Goal: Task Accomplishment & Management: Manage account settings

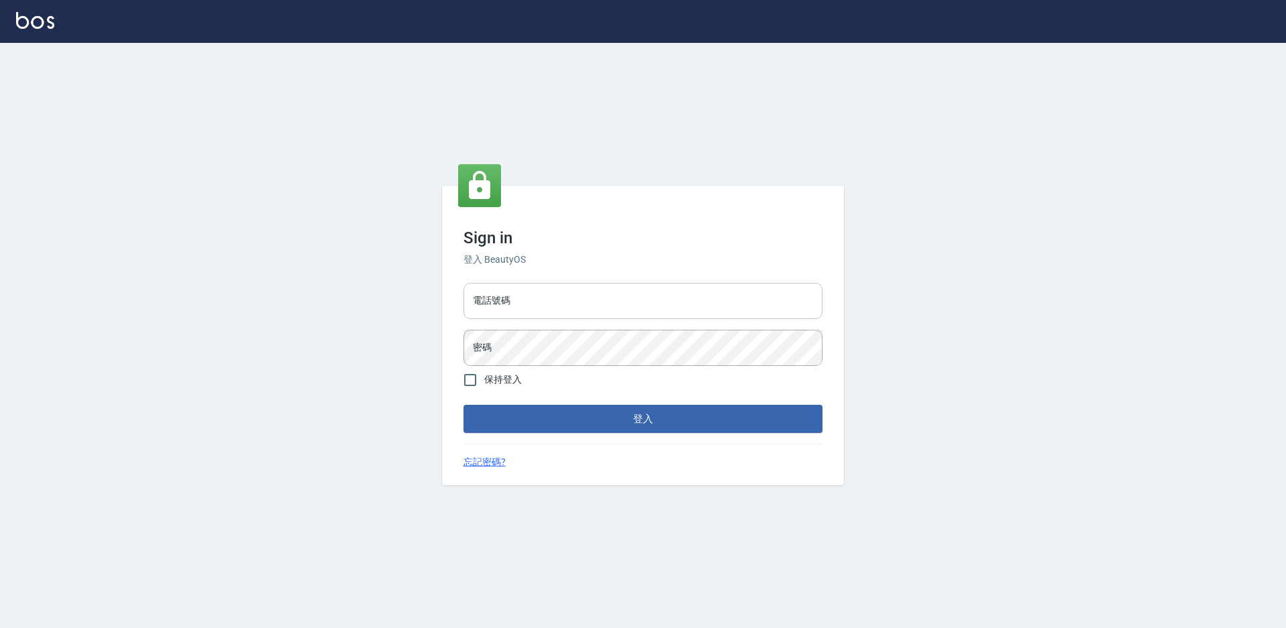
click at [539, 318] on input "電話號碼" at bounding box center [643, 301] width 359 height 36
type input "0988338477"
click at [464, 405] on button "登入" at bounding box center [643, 419] width 359 height 28
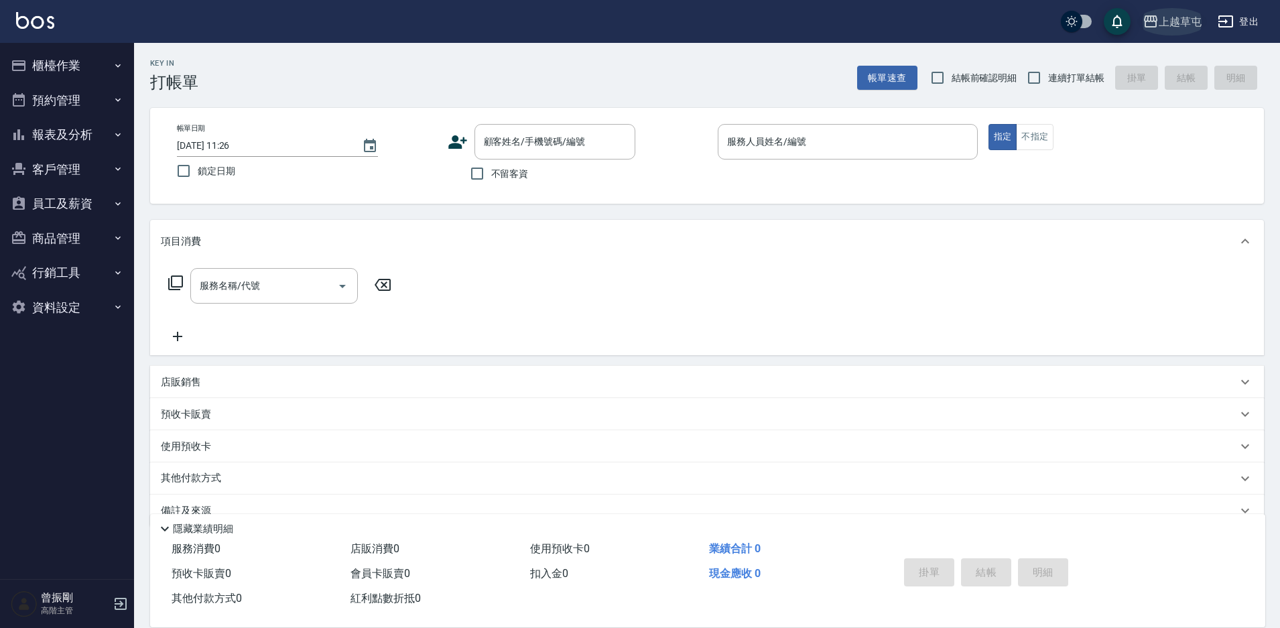
click at [1176, 26] on div "上越草屯" at bounding box center [1179, 21] width 43 height 17
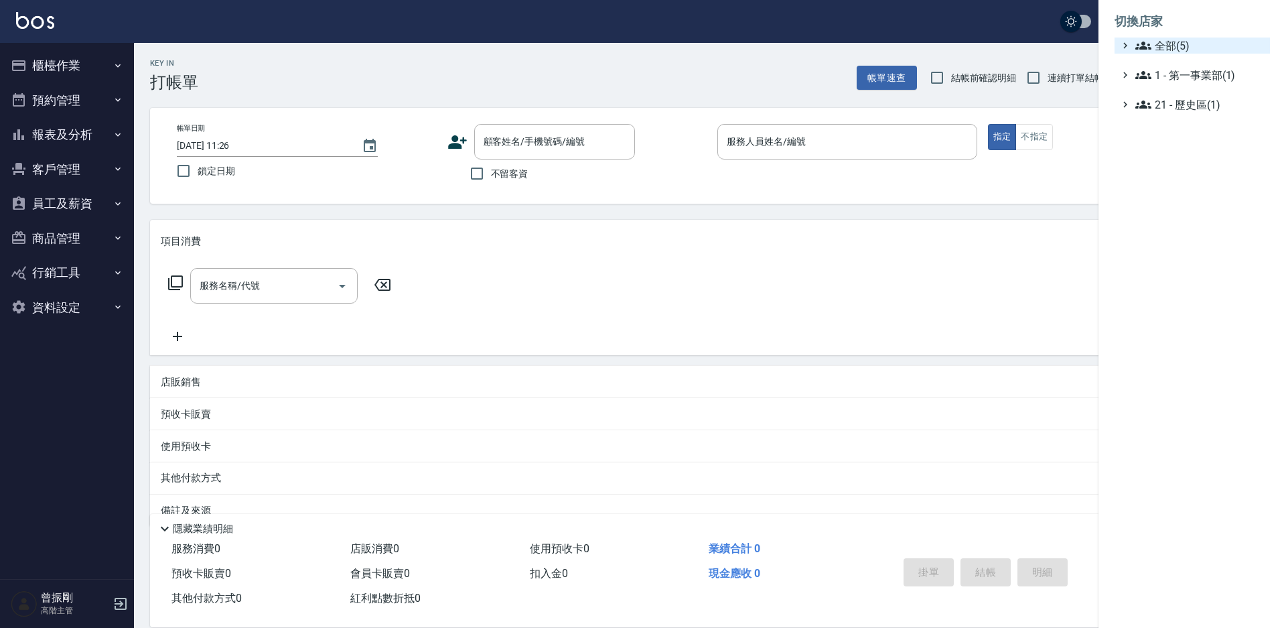
click at [1164, 50] on span "全部(5)" at bounding box center [1199, 46] width 129 height 16
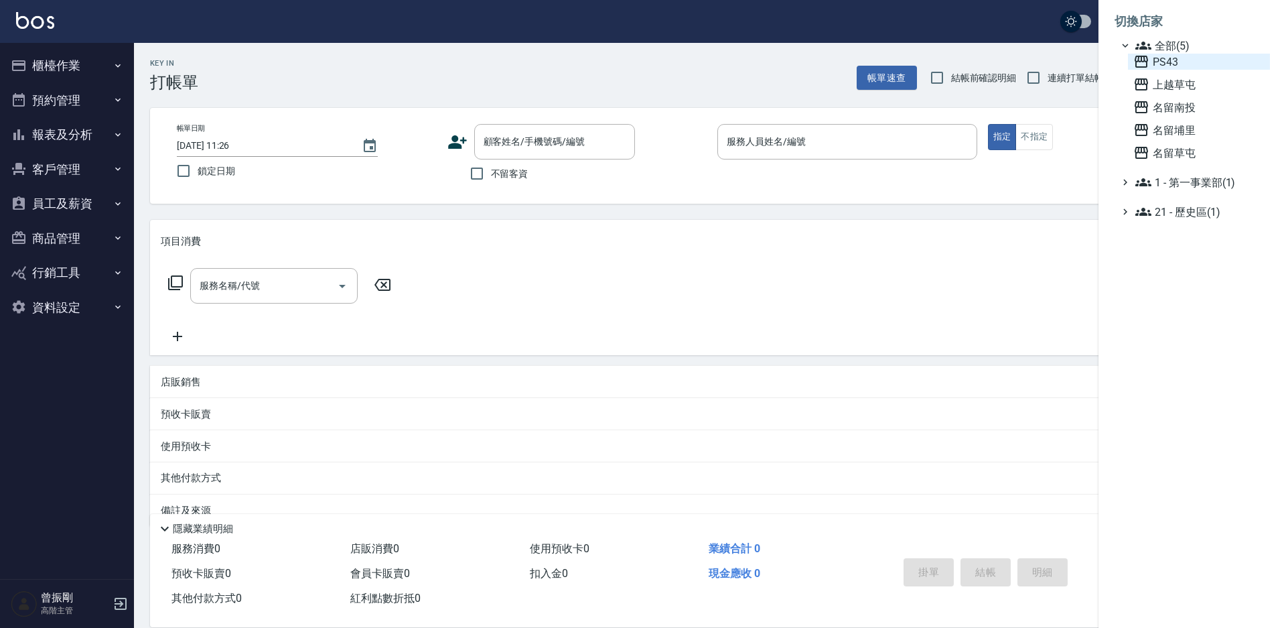
click at [1173, 62] on span "PS43" at bounding box center [1198, 62] width 131 height 16
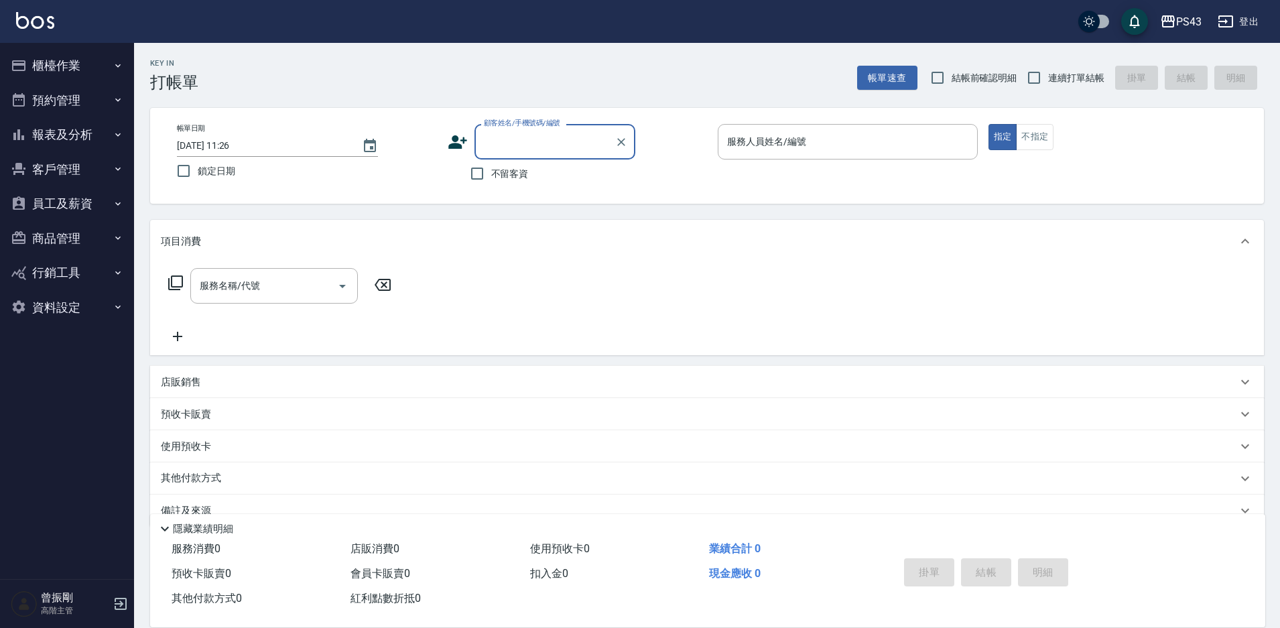
click at [72, 136] on button "報表及分析" at bounding box center [66, 134] width 123 height 35
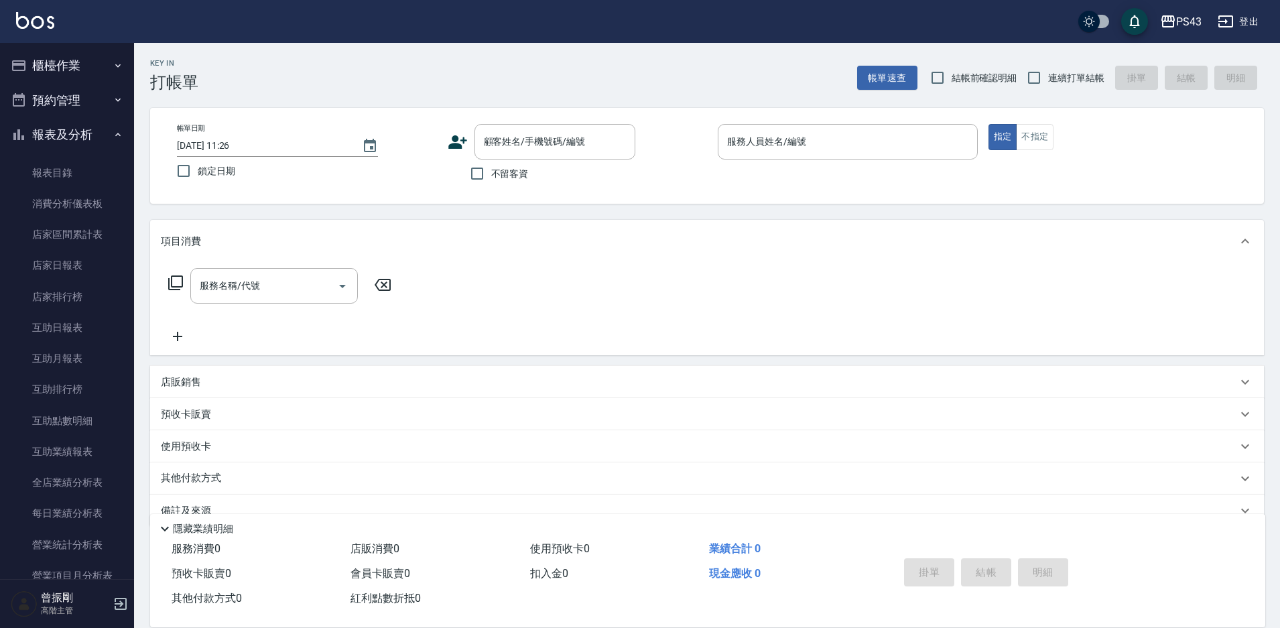
click at [72, 136] on button "報表及分析" at bounding box center [66, 134] width 123 height 35
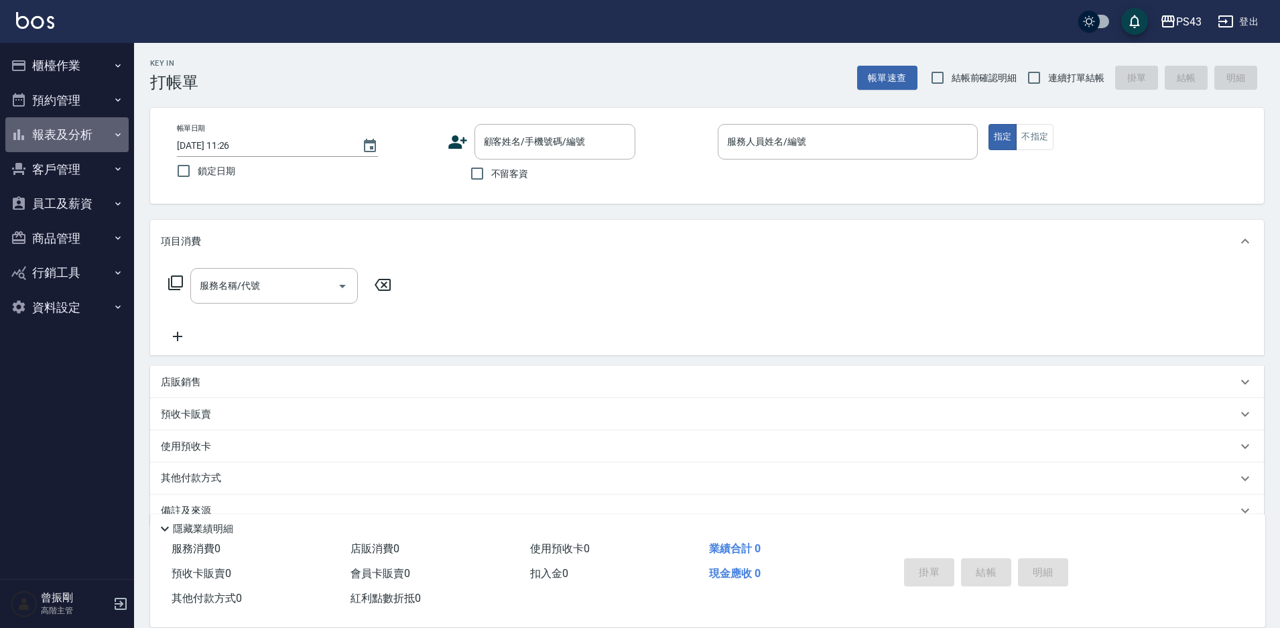
click at [72, 136] on button "報表及分析" at bounding box center [66, 134] width 123 height 35
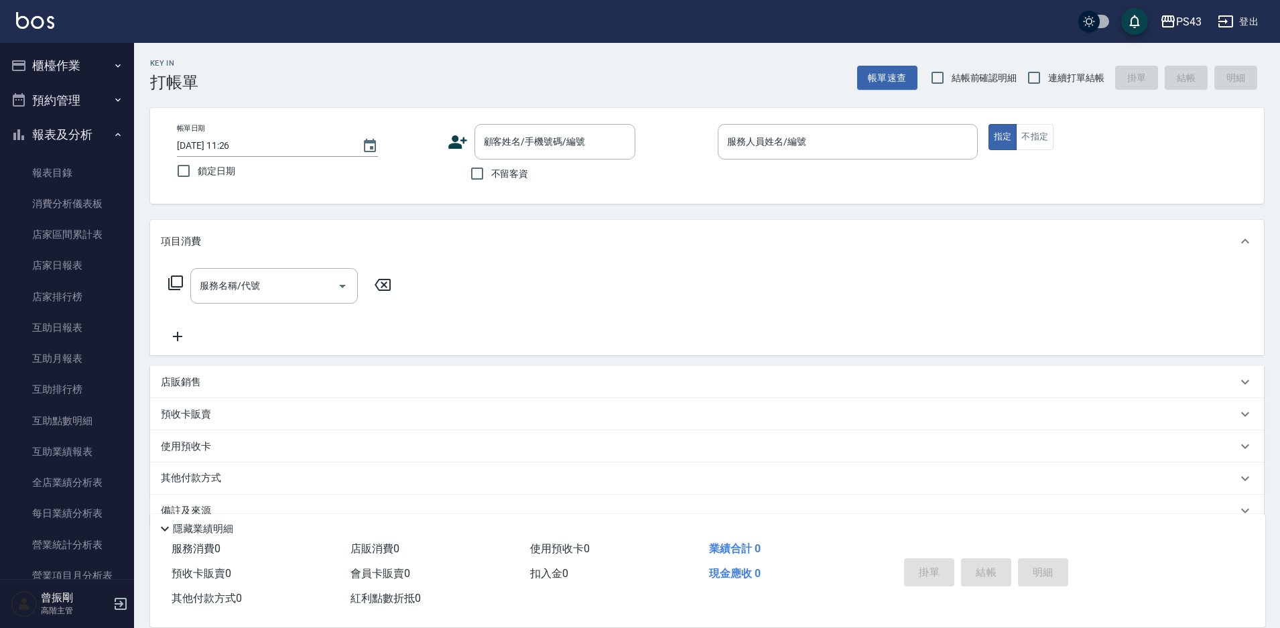
click at [72, 136] on button "報表及分析" at bounding box center [66, 134] width 123 height 35
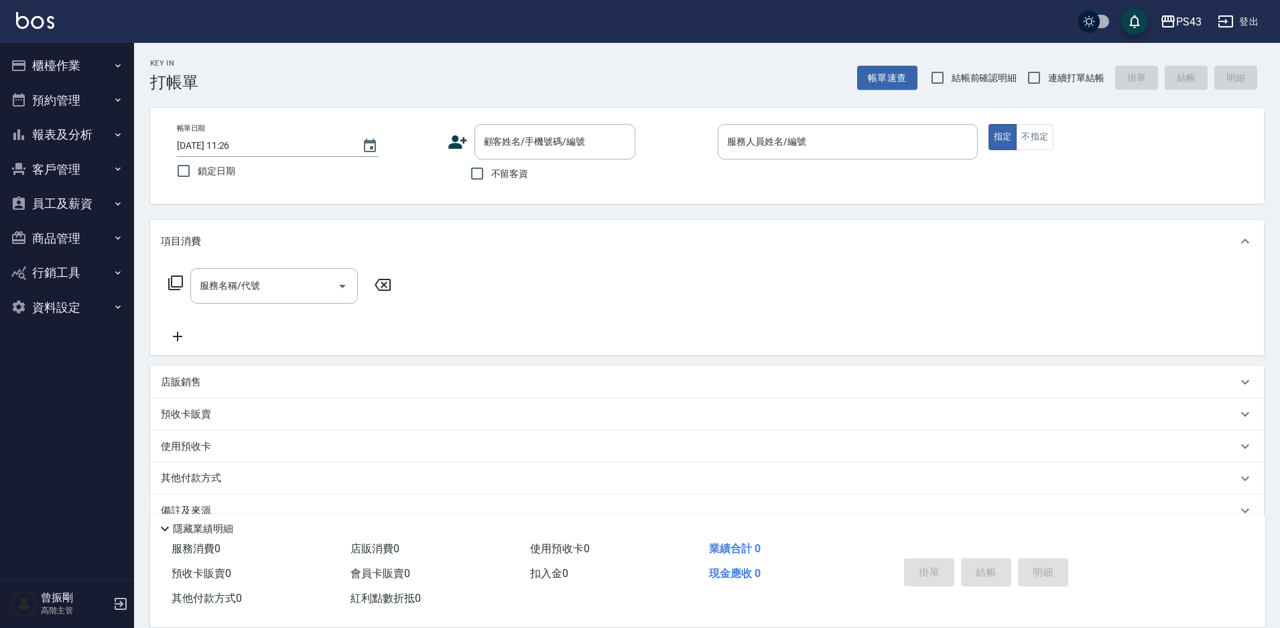
click at [70, 204] on button "員工及薪資" at bounding box center [66, 203] width 123 height 35
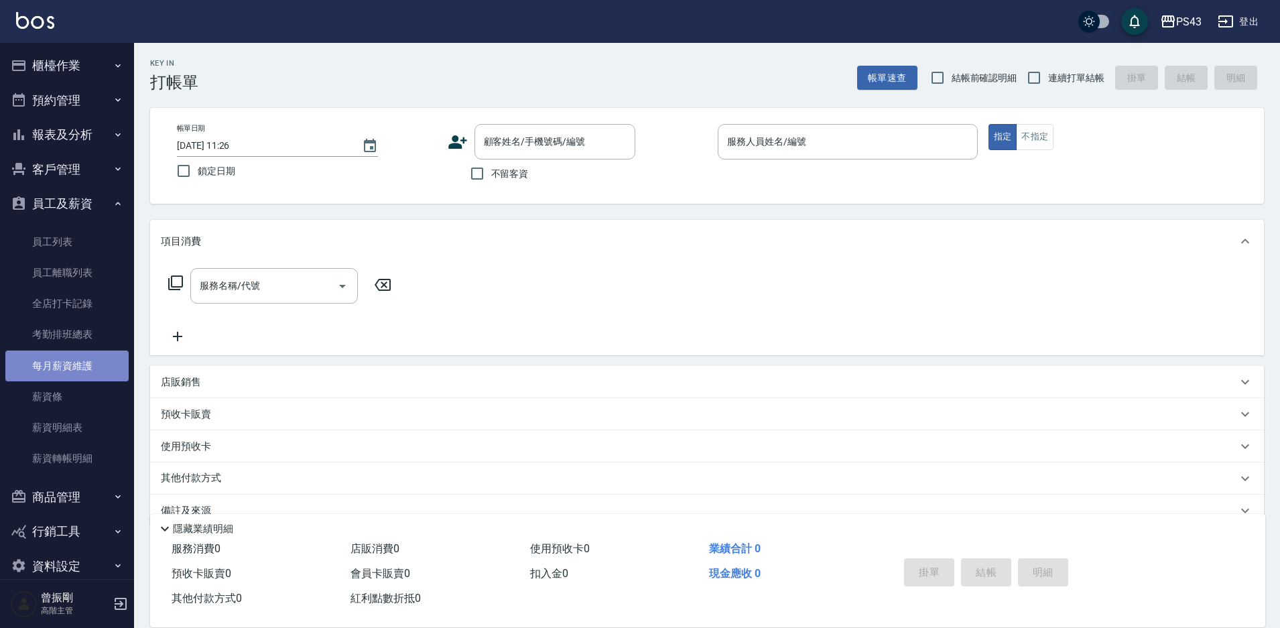
click at [74, 368] on link "每月薪資維護" at bounding box center [66, 365] width 123 height 31
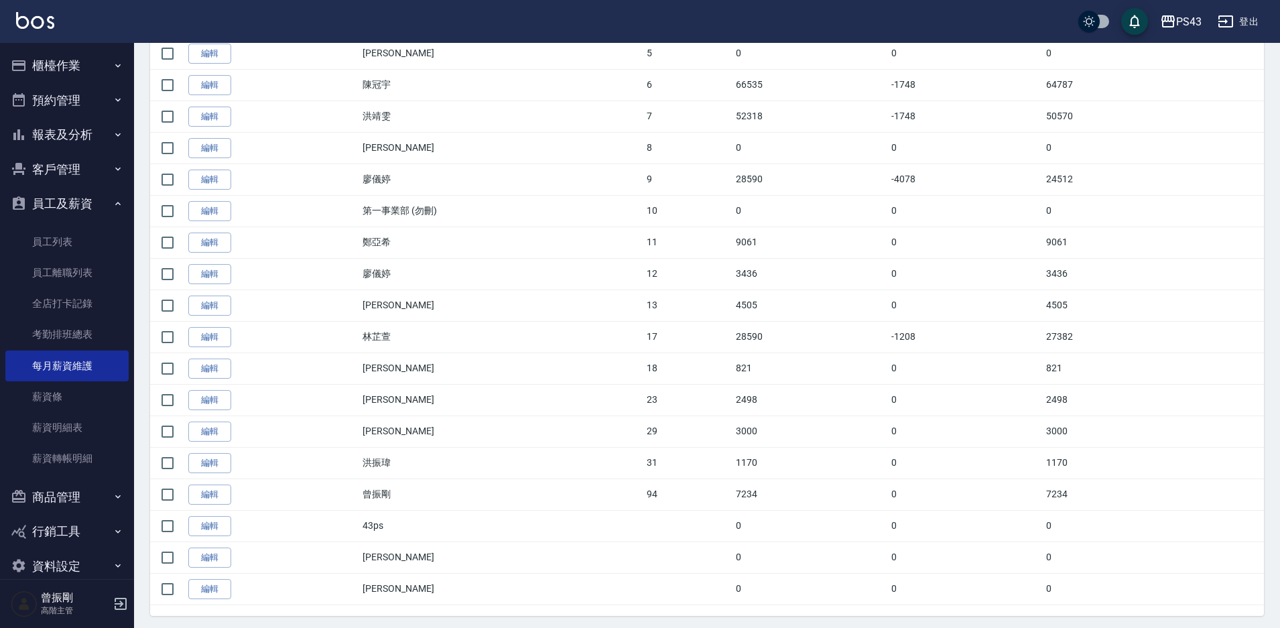
scroll to position [527, 0]
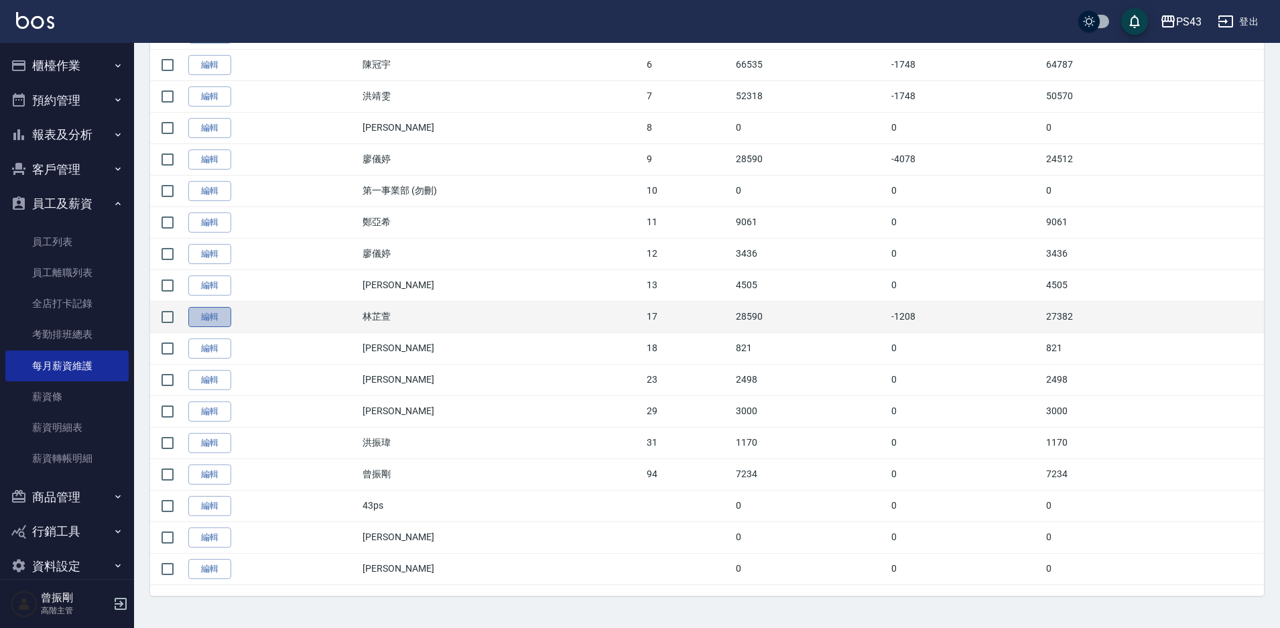
click at [204, 317] on link "編輯" at bounding box center [209, 317] width 43 height 21
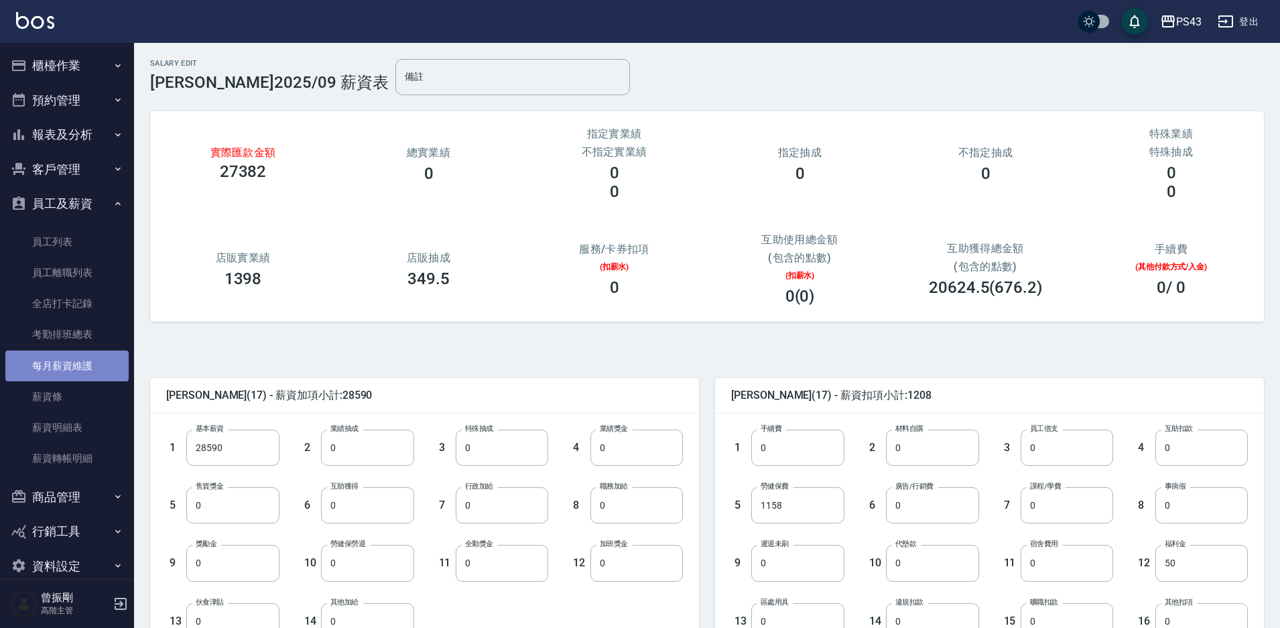
click at [88, 366] on link "每月薪資維護" at bounding box center [66, 365] width 123 height 31
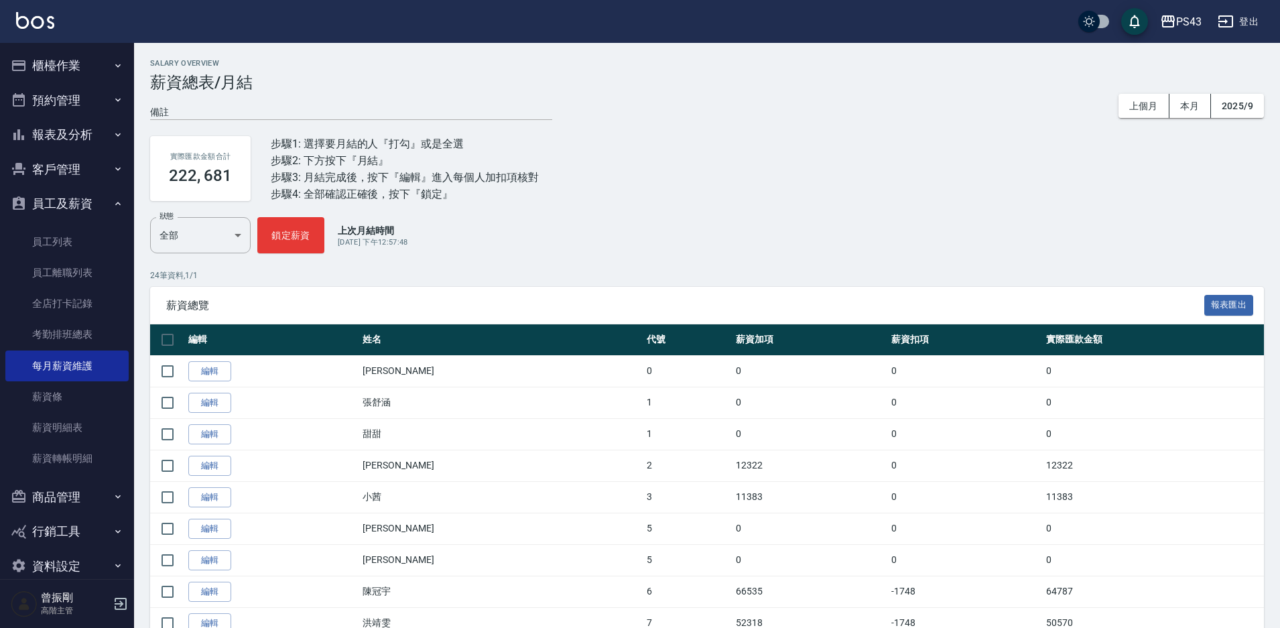
click at [1251, 103] on button "2025/9" at bounding box center [1237, 106] width 53 height 25
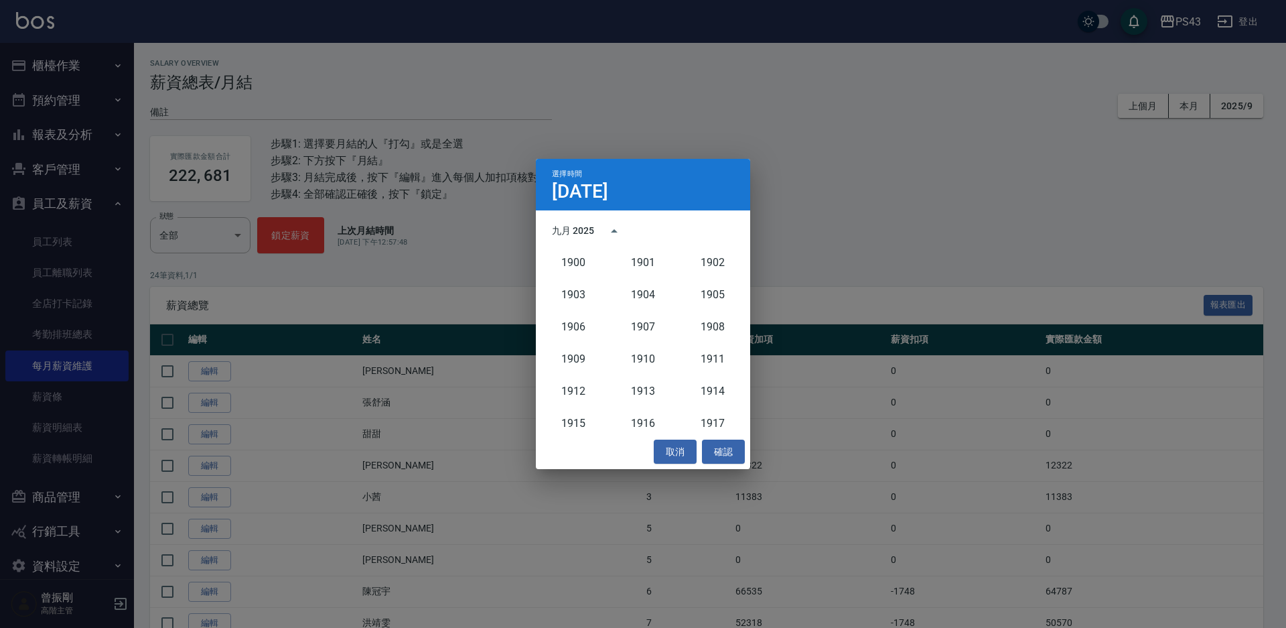
scroll to position [1241, 0]
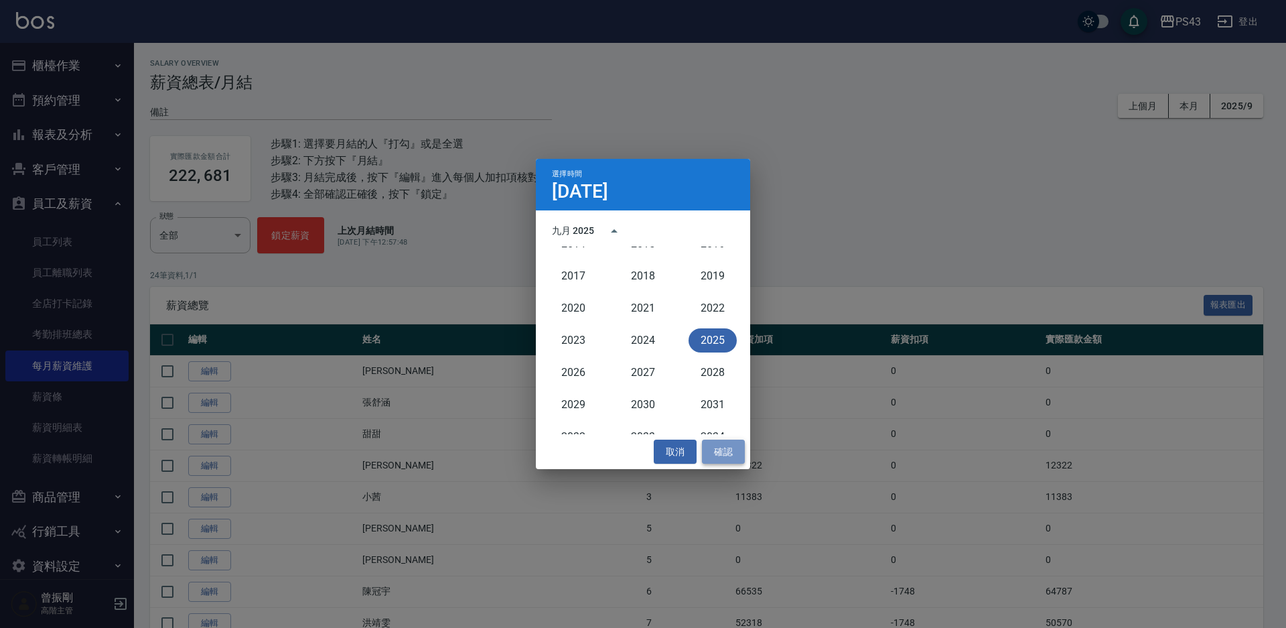
click at [713, 454] on button "確認" at bounding box center [723, 451] width 43 height 25
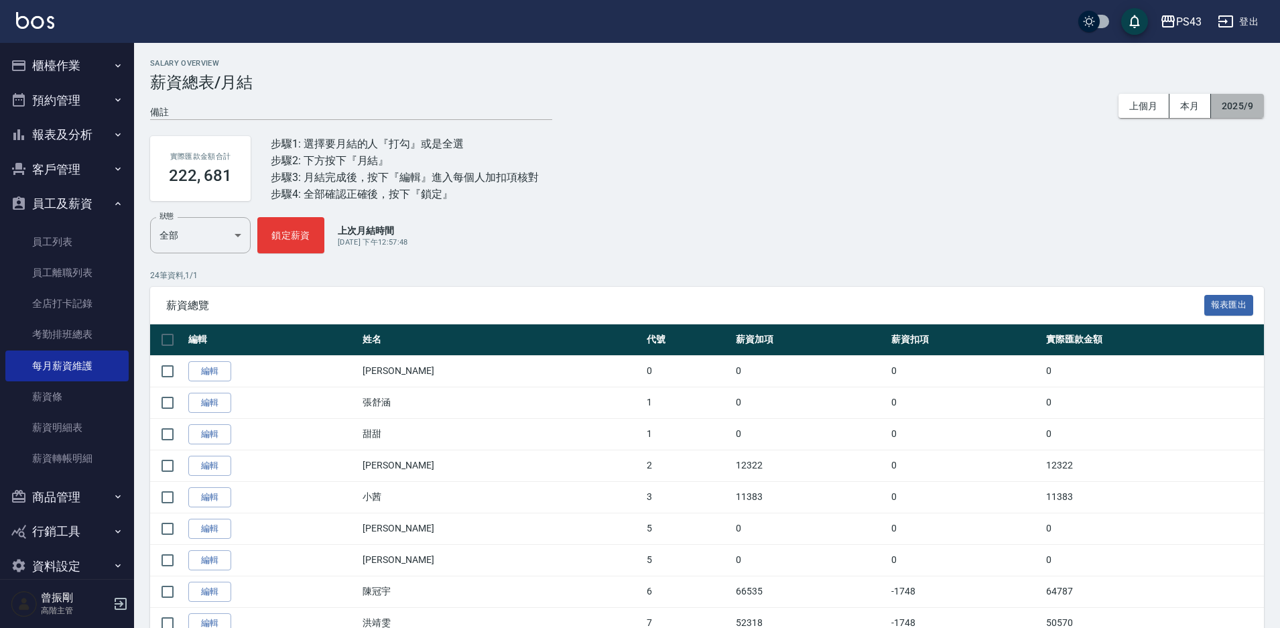
click at [1248, 111] on button "2025/9" at bounding box center [1237, 106] width 53 height 25
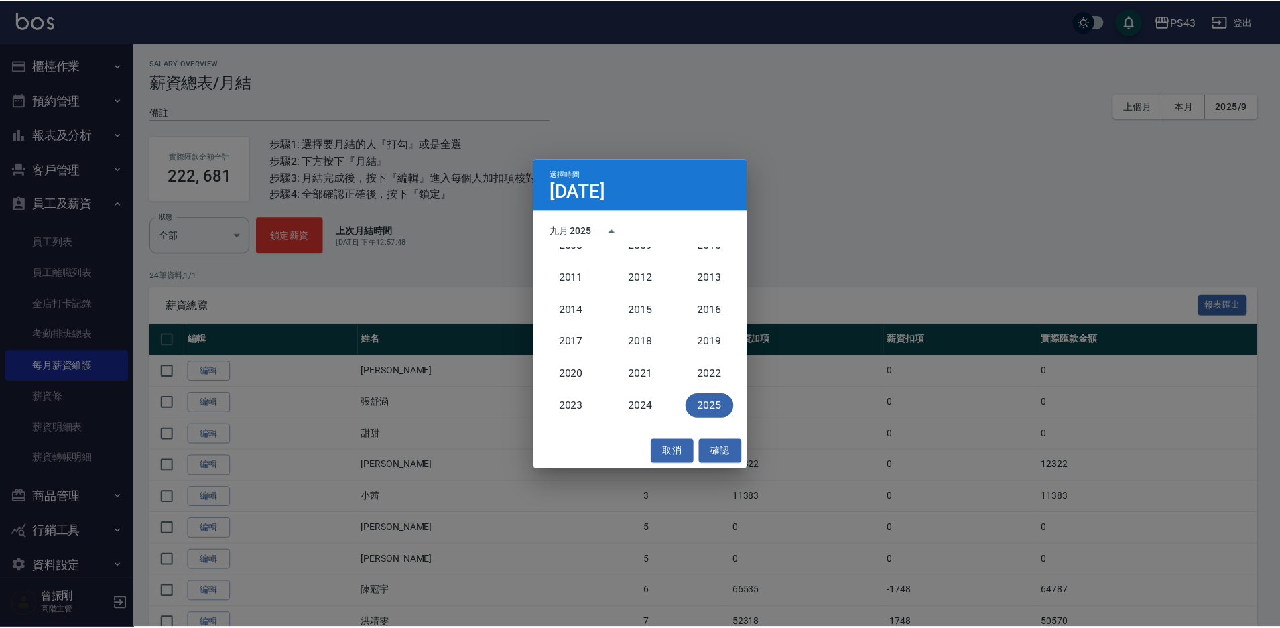
scroll to position [1174, 0]
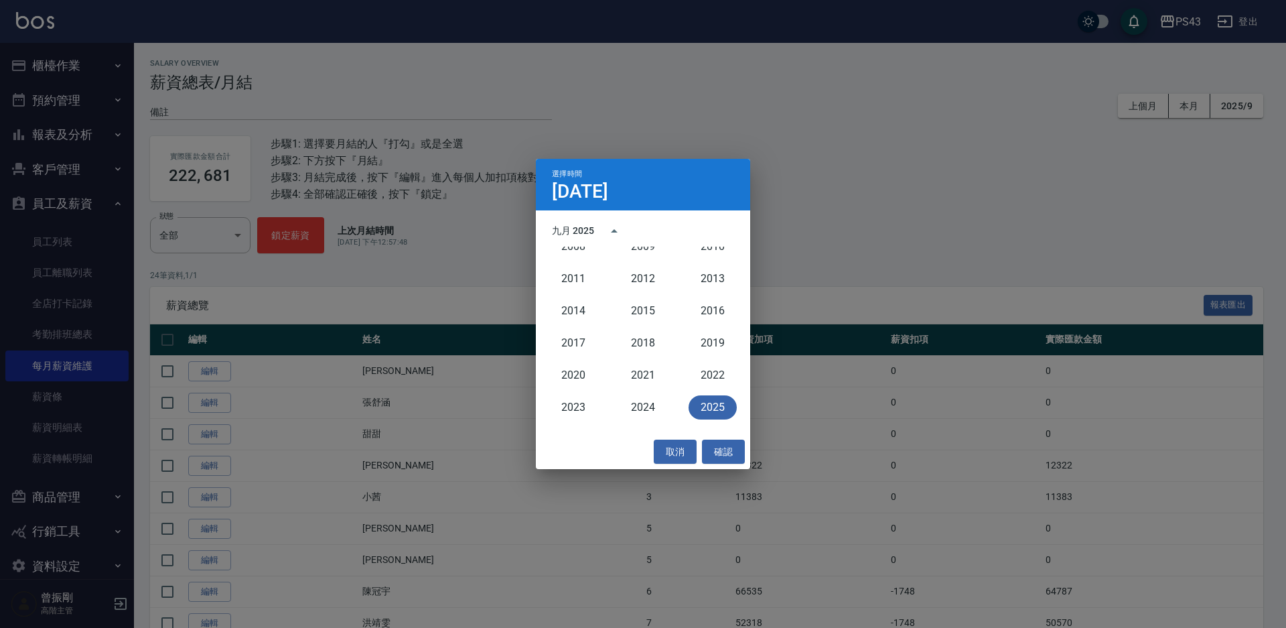
click at [709, 406] on button "2025" at bounding box center [713, 407] width 48 height 24
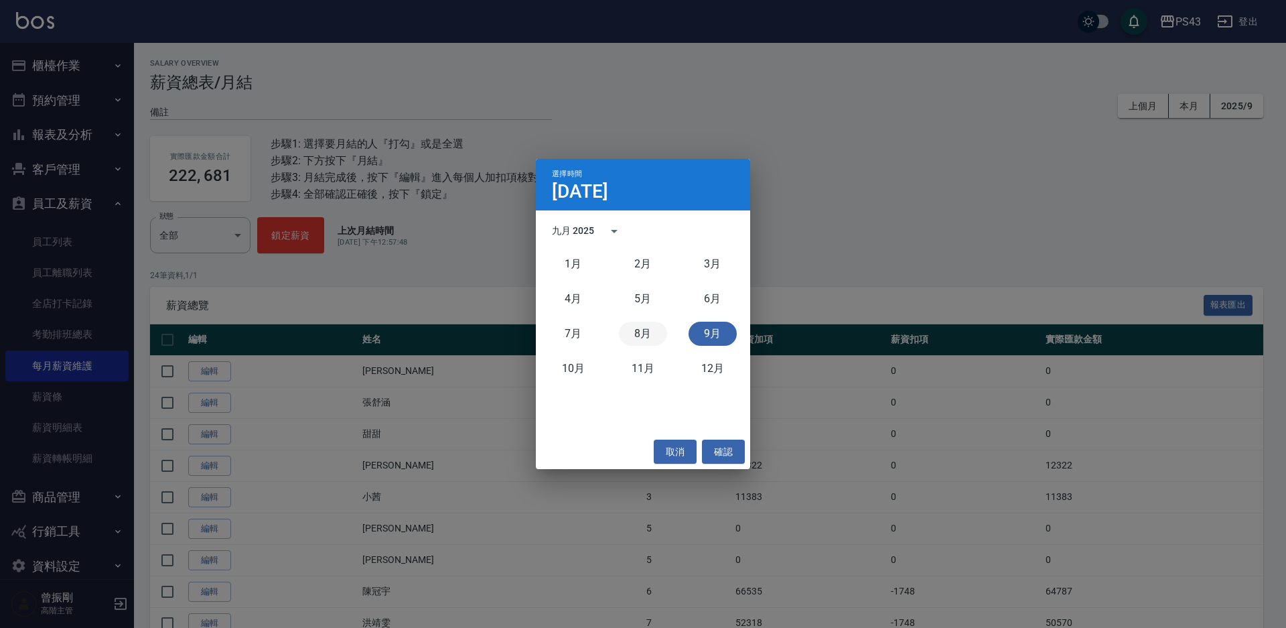
click at [650, 332] on button "8月" at bounding box center [643, 334] width 48 height 24
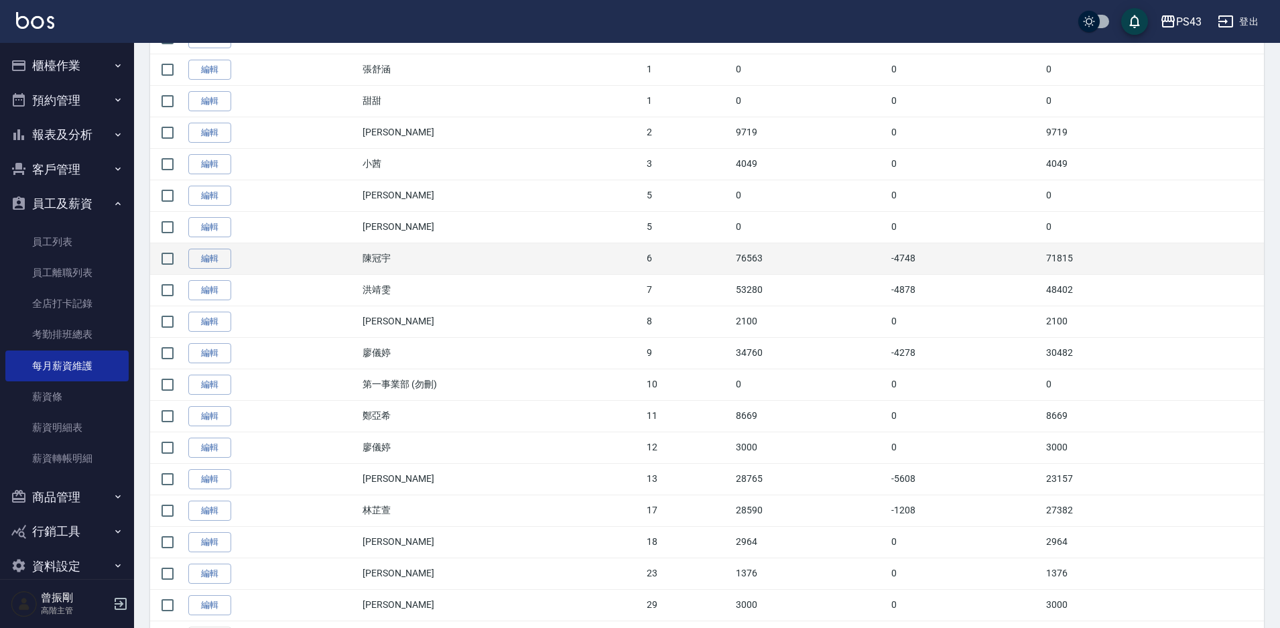
scroll to position [335, 0]
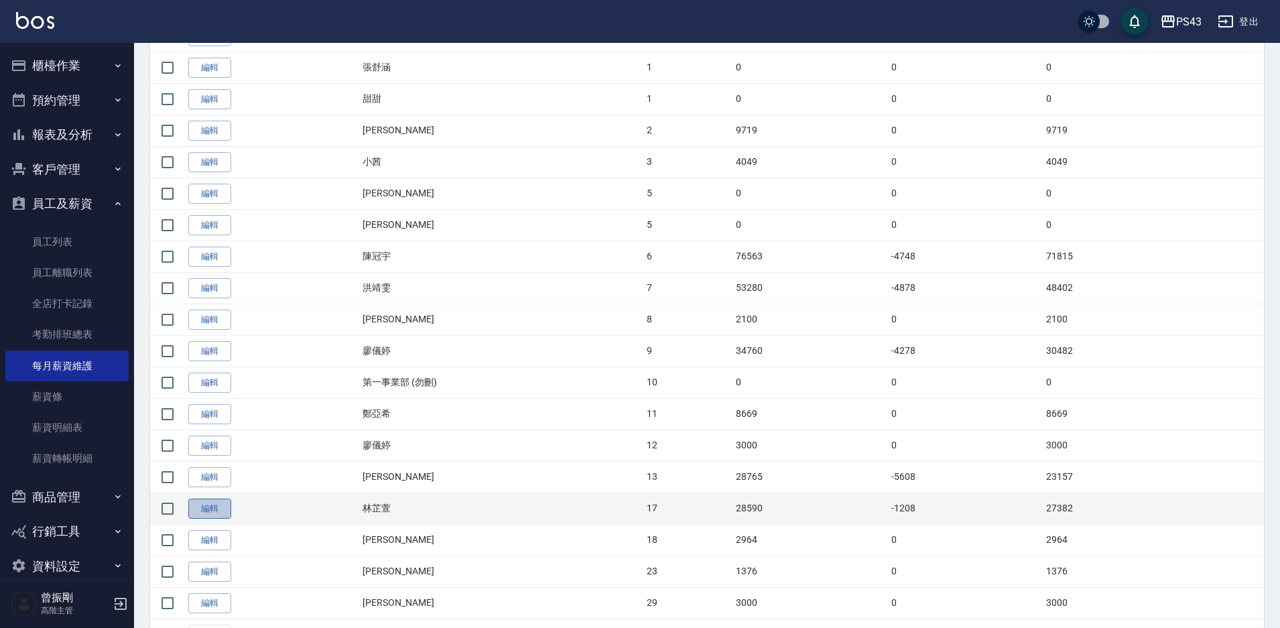
click at [212, 505] on link "編輯" at bounding box center [209, 508] width 43 height 21
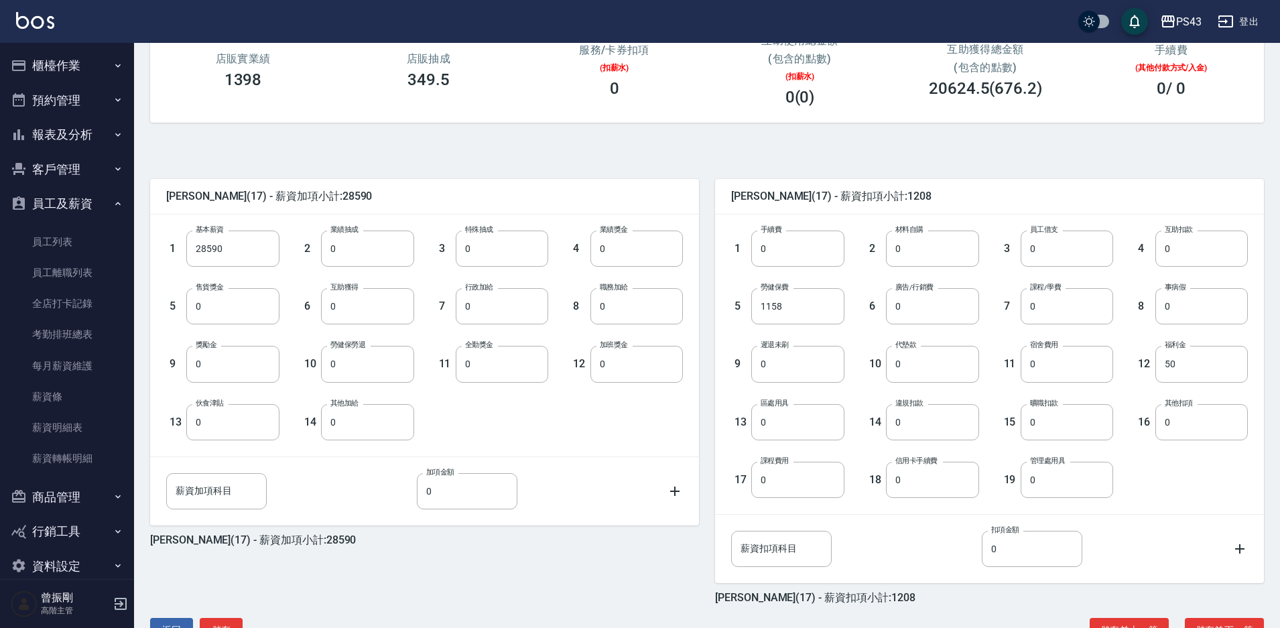
scroll to position [176, 0]
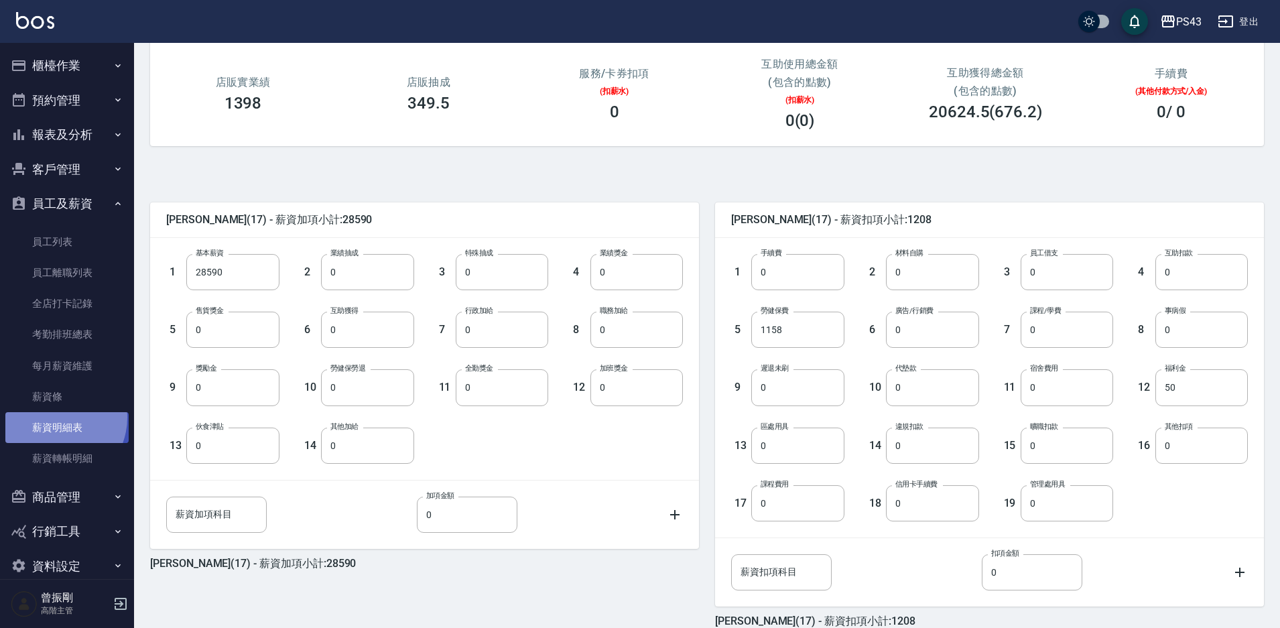
click at [54, 417] on link "薪資明細表" at bounding box center [66, 427] width 123 height 31
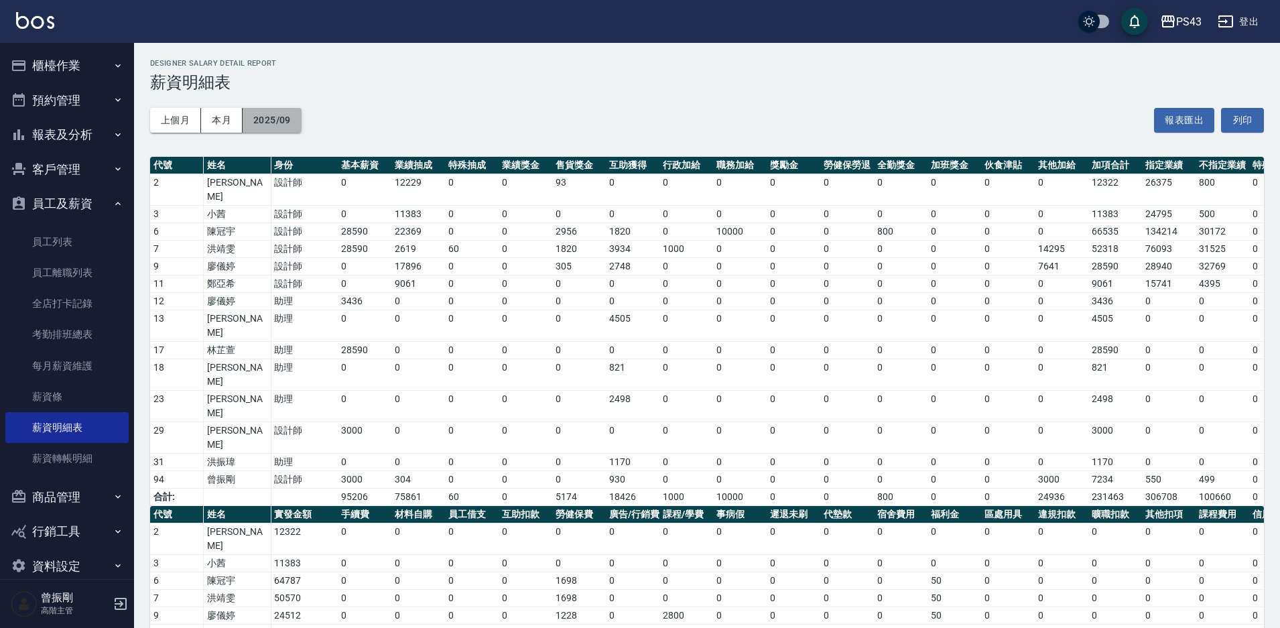
click at [287, 126] on button "2025/09" at bounding box center [272, 120] width 59 height 25
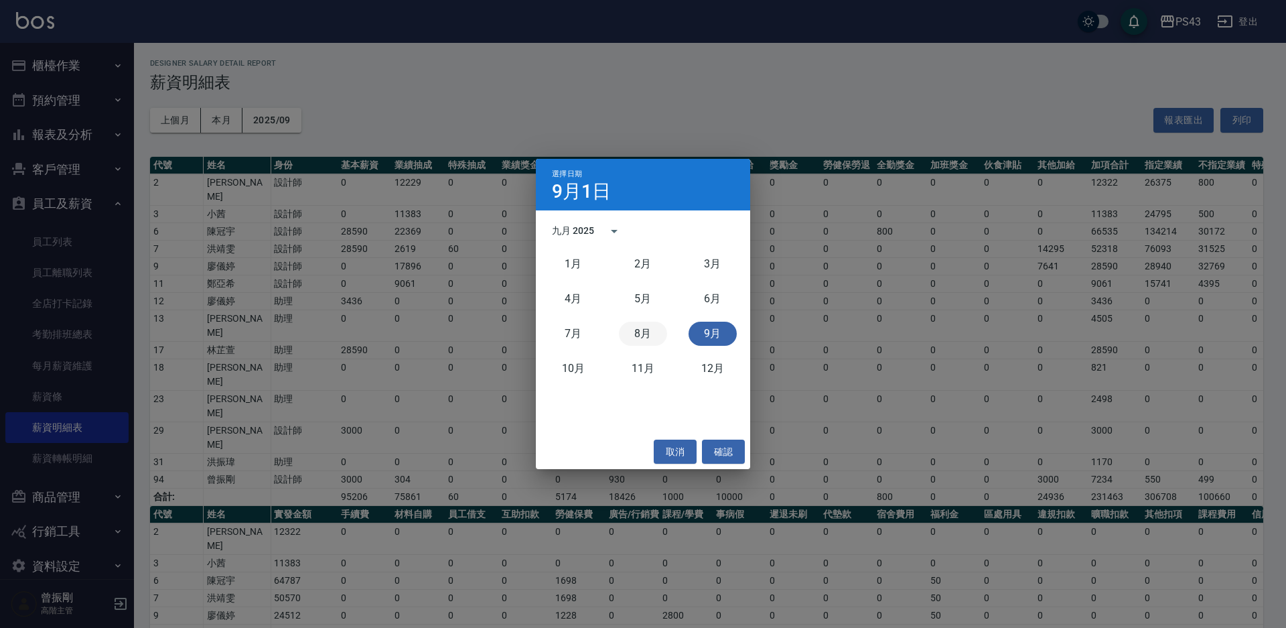
click at [640, 344] on button "8月" at bounding box center [643, 334] width 48 height 24
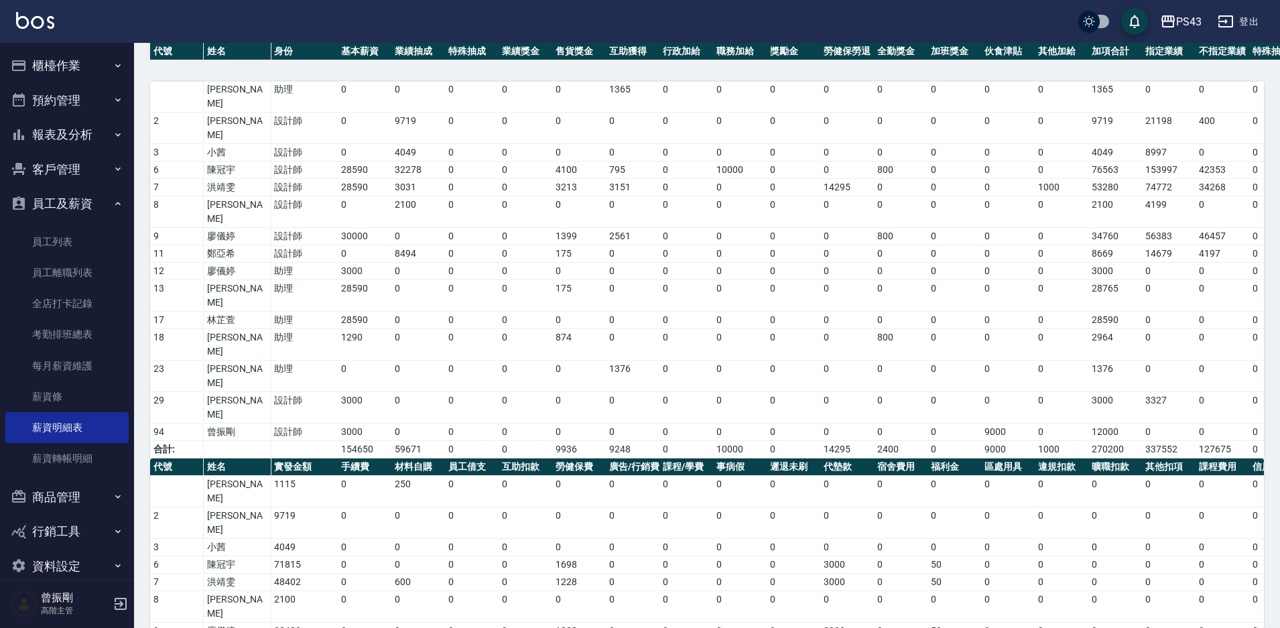
scroll to position [143, 0]
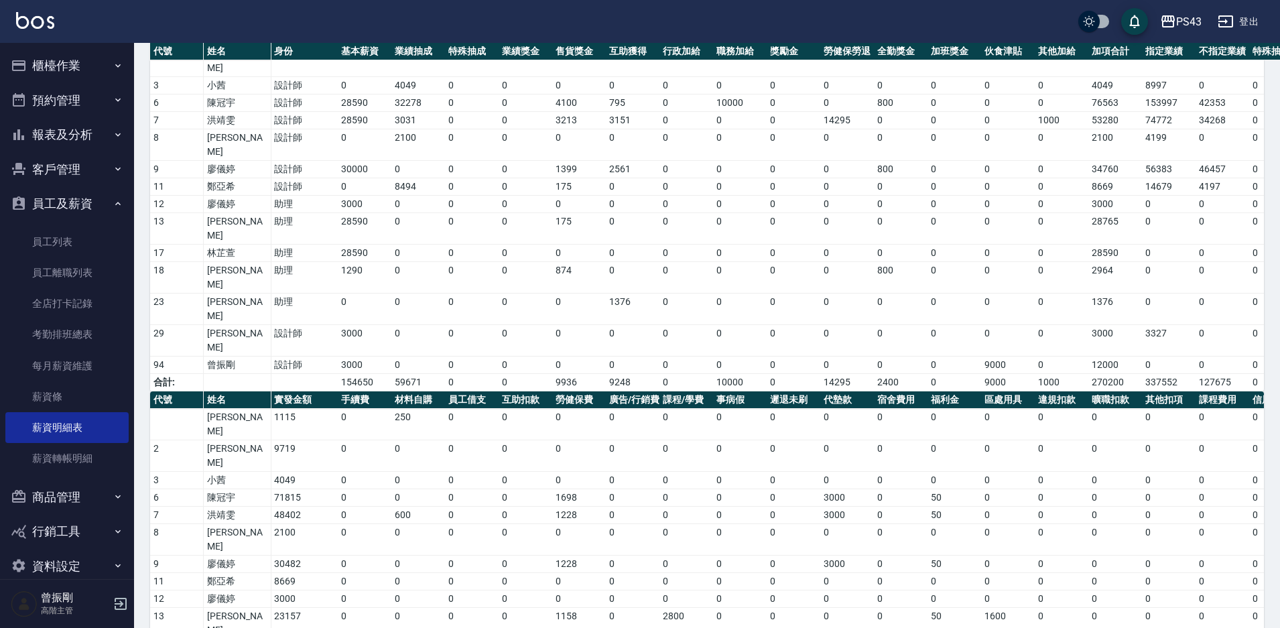
click at [1254, 17] on button "登出" at bounding box center [1238, 21] width 52 height 25
